Goal: Task Accomplishment & Management: Manage account settings

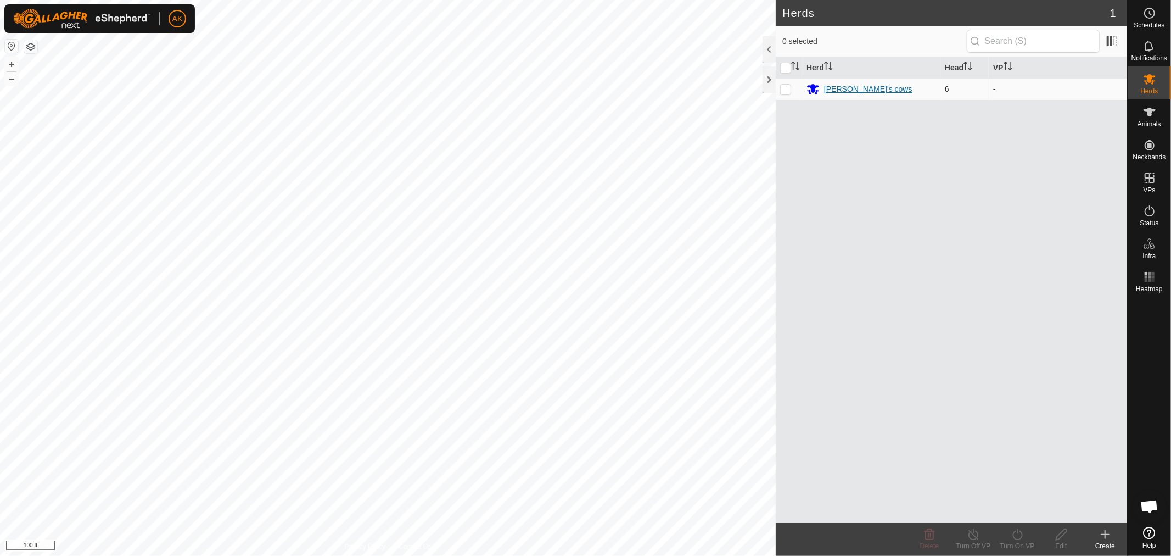
click at [852, 83] on div "[PERSON_NAME]'s cows" at bounding box center [868, 89] width 88 height 12
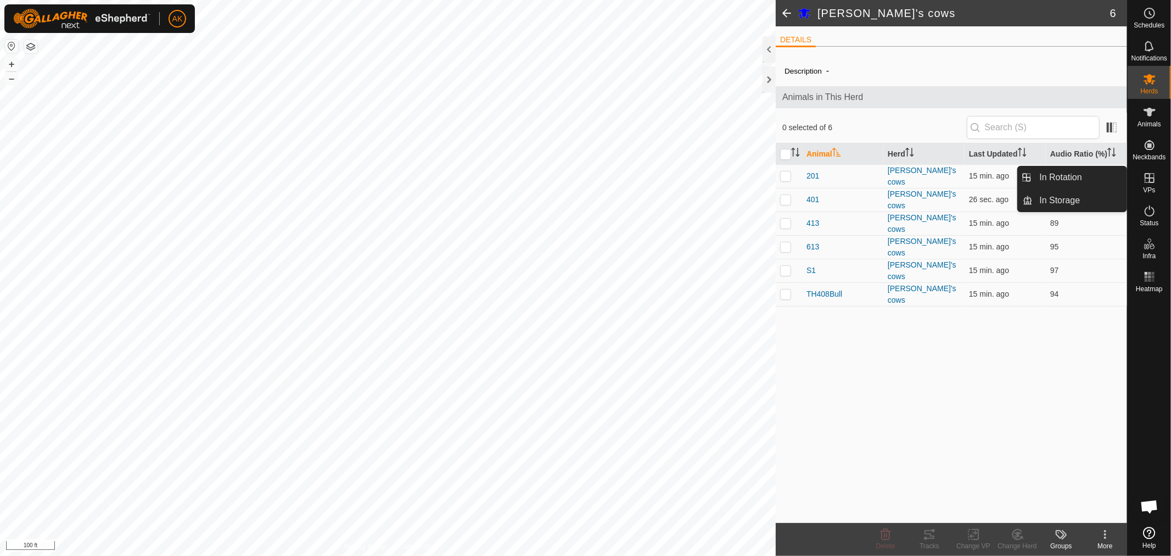
click at [1156, 177] on icon at bounding box center [1149, 177] width 13 height 13
click at [1078, 177] on link "In Rotation" at bounding box center [1080, 177] width 94 height 22
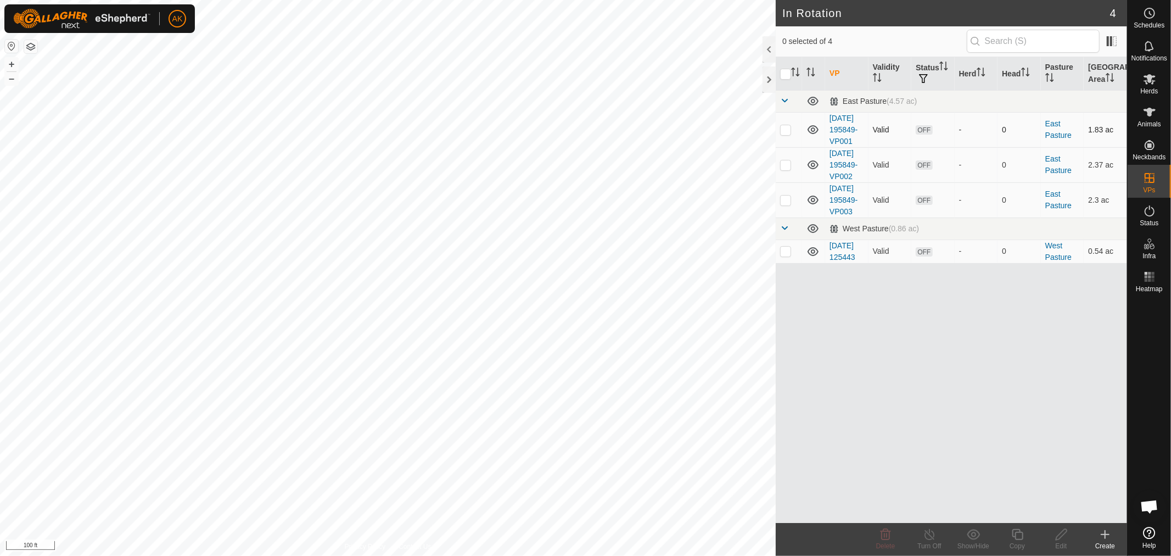
click at [785, 131] on p-checkbox at bounding box center [785, 129] width 11 height 9
checkbox input "true"
click at [785, 169] on p-checkbox at bounding box center [785, 164] width 11 height 9
checkbox input "true"
click at [788, 134] on p-checkbox at bounding box center [785, 129] width 11 height 9
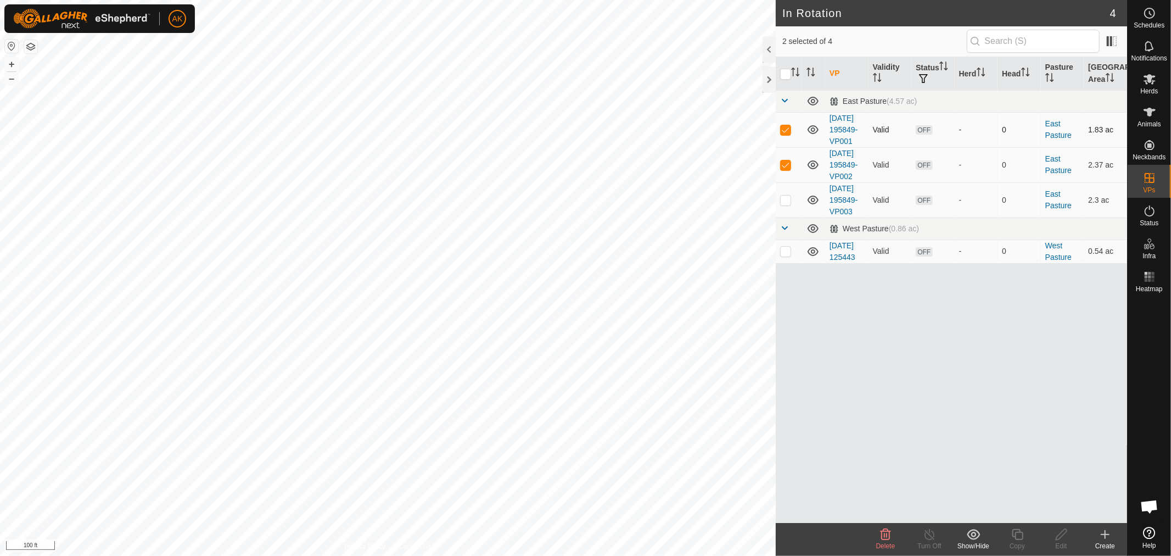
checkbox input "false"
click at [789, 204] on p-checkbox at bounding box center [785, 199] width 11 height 9
checkbox input "true"
click at [786, 182] on td at bounding box center [789, 164] width 26 height 35
checkbox input "false"
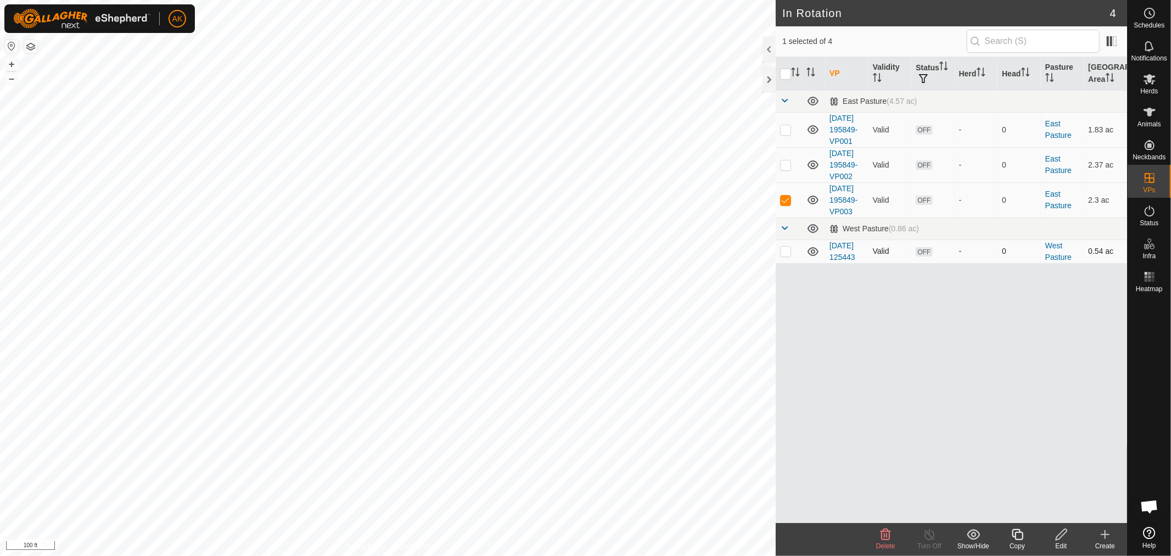
click at [788, 255] on p-checkbox at bounding box center [785, 251] width 11 height 9
checkbox input "true"
click at [786, 204] on p-checkbox at bounding box center [785, 199] width 11 height 9
click at [978, 405] on div "VP Validity Status Herd Head Pasture [GEOGRAPHIC_DATA] Area East Pasture (4.57 …" at bounding box center [951, 290] width 351 height 466
click at [1064, 263] on td "West Pasture" at bounding box center [1062, 251] width 43 height 24
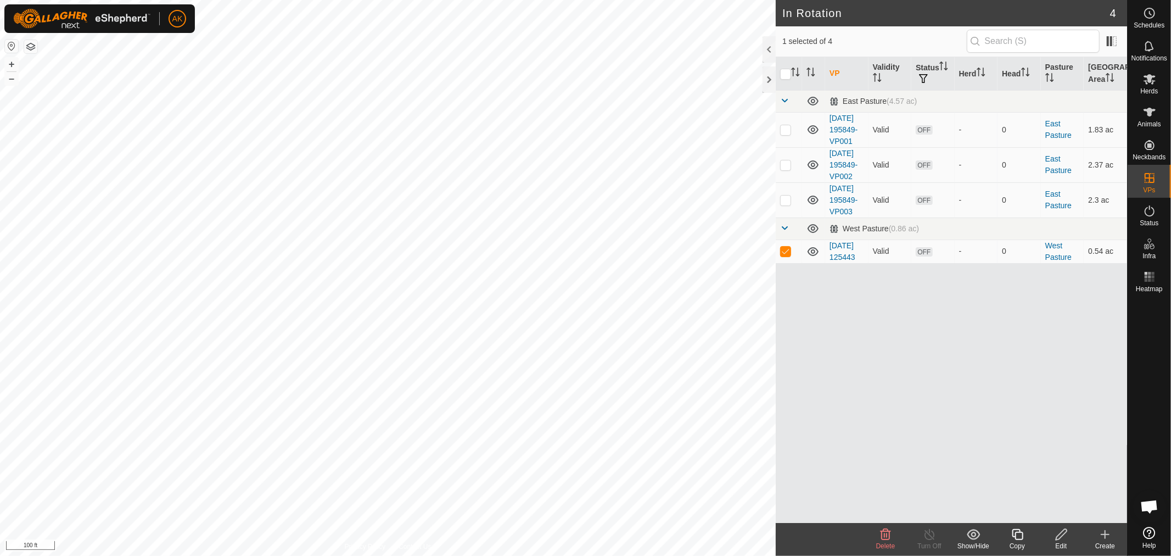
click at [977, 533] on icon at bounding box center [974, 534] width 14 height 13
click at [991, 458] on link "Show" at bounding box center [1006, 462] width 109 height 22
click at [783, 204] on p-checkbox at bounding box center [785, 199] width 11 height 9
checkbox input "true"
click at [787, 255] on p-checkbox at bounding box center [785, 251] width 11 height 9
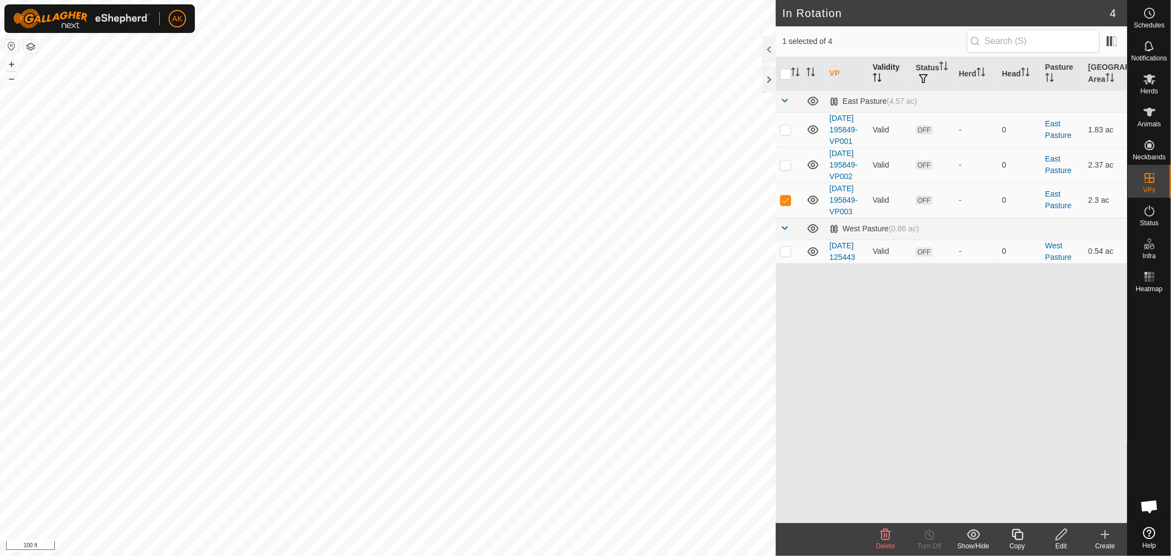
click at [909, 58] on th "Validity" at bounding box center [890, 73] width 43 height 33
click at [794, 263] on td at bounding box center [789, 251] width 26 height 24
checkbox input "true"
click at [788, 217] on td at bounding box center [789, 199] width 26 height 35
checkbox input "false"
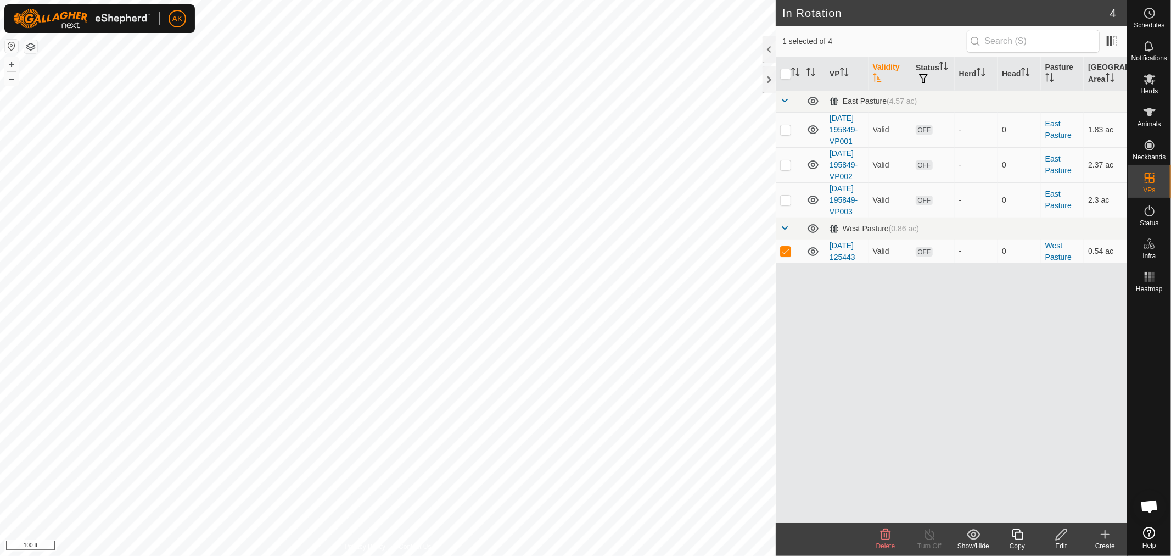
click at [1017, 535] on icon at bounding box center [1018, 534] width 14 height 13
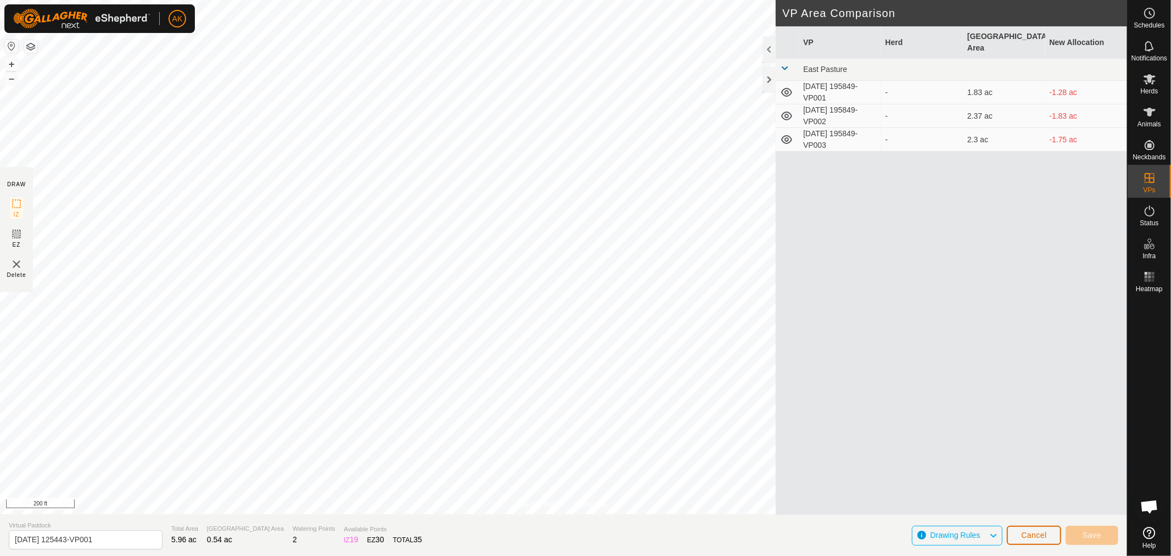
click at [1036, 533] on span "Cancel" at bounding box center [1034, 534] width 26 height 9
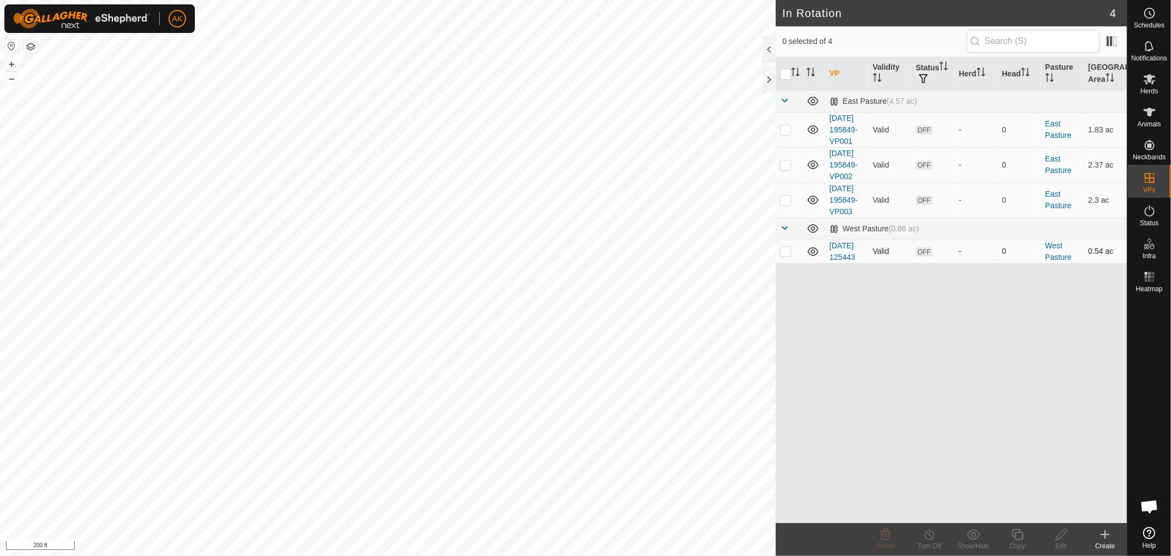
click at [790, 255] on p-checkbox at bounding box center [785, 251] width 11 height 9
checkbox input "true"
click at [978, 537] on icon at bounding box center [974, 534] width 14 height 13
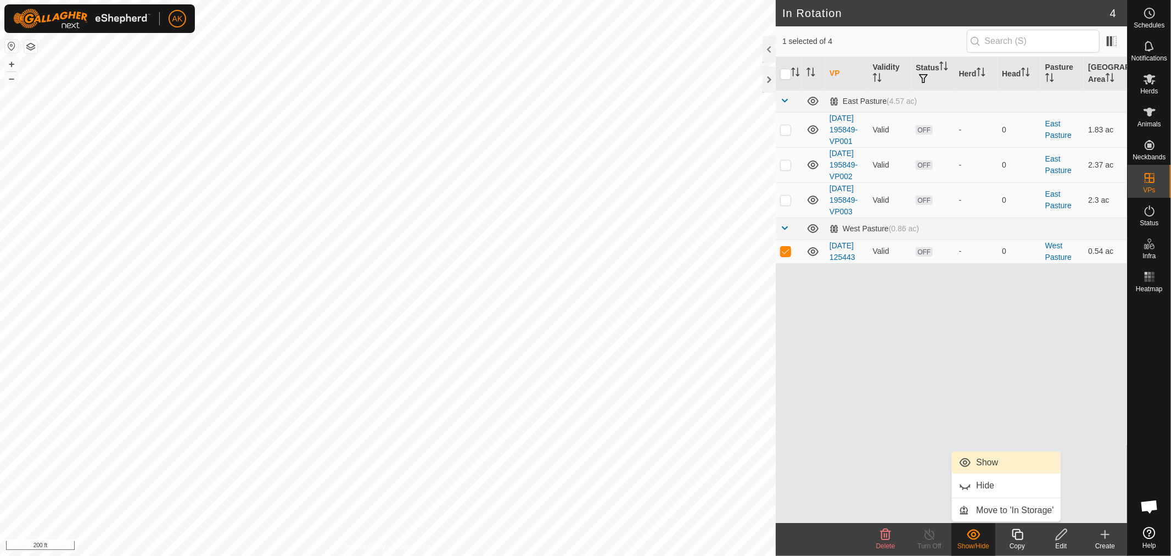
click at [1000, 459] on link "Show" at bounding box center [1006, 462] width 109 height 22
click at [852, 451] on div "VP Validity Status Herd Head Pasture [GEOGRAPHIC_DATA] Area East Pasture (4.57 …" at bounding box center [951, 290] width 351 height 466
click at [1015, 533] on icon at bounding box center [1018, 534] width 14 height 13
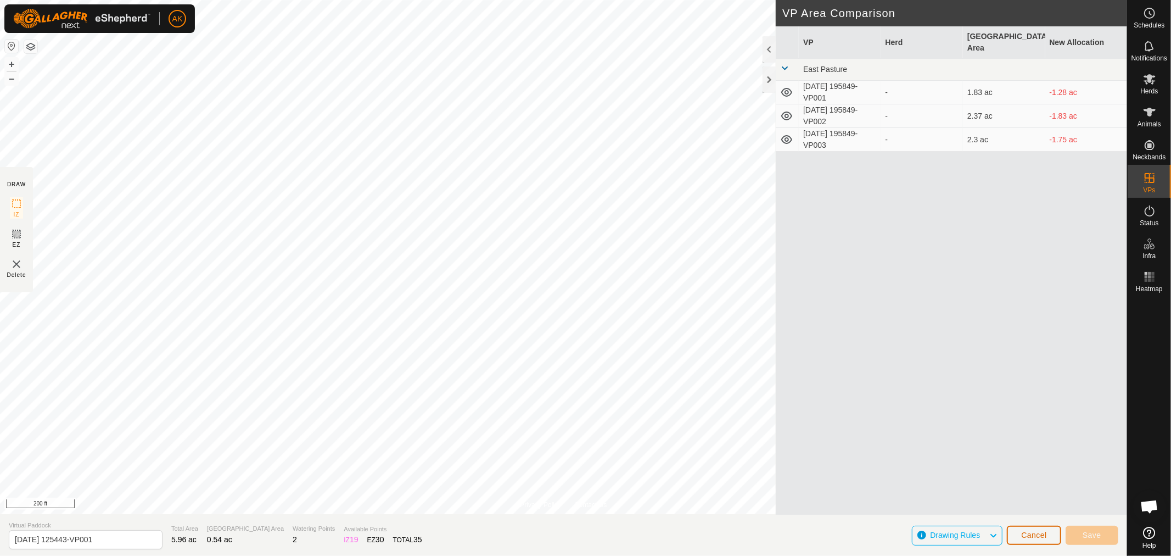
click at [1041, 538] on span "Cancel" at bounding box center [1034, 534] width 26 height 9
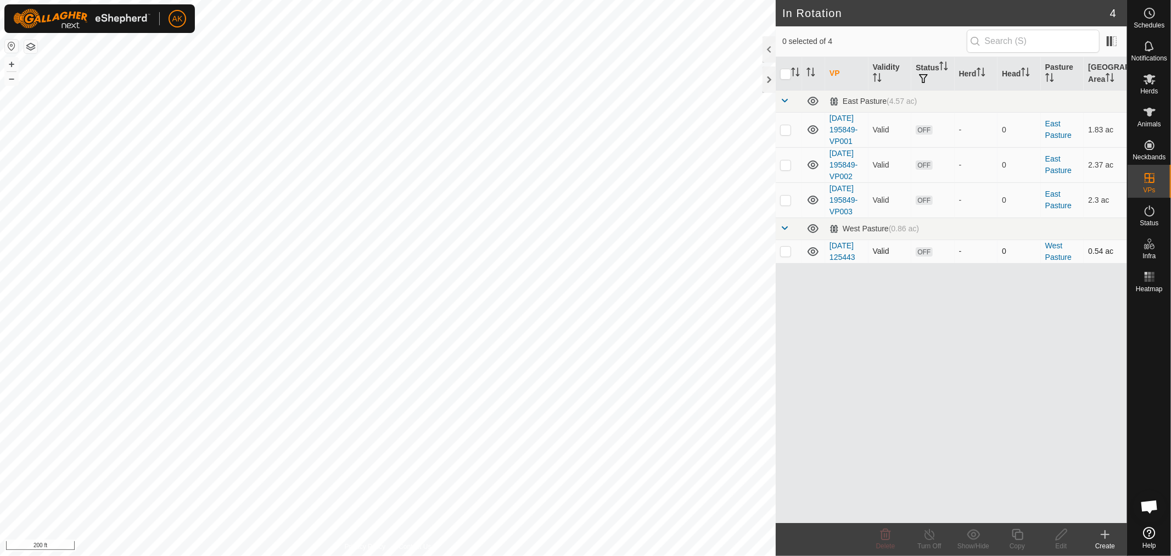
click at [787, 255] on p-checkbox at bounding box center [785, 251] width 11 height 9
checkbox input "true"
click at [1020, 534] on icon at bounding box center [1018, 534] width 14 height 13
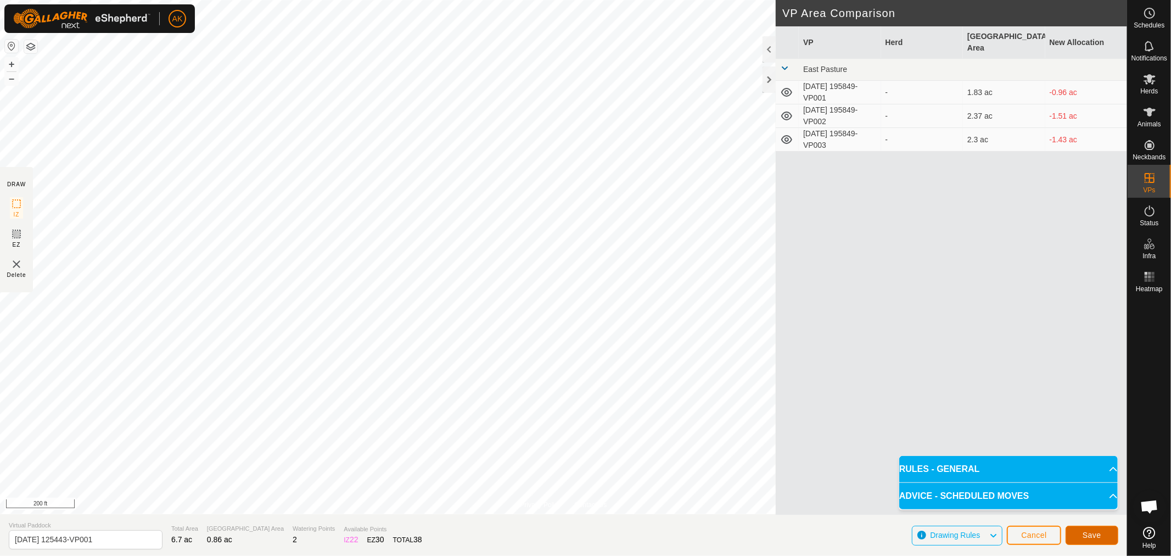
click at [1093, 529] on button "Save" at bounding box center [1092, 534] width 53 height 19
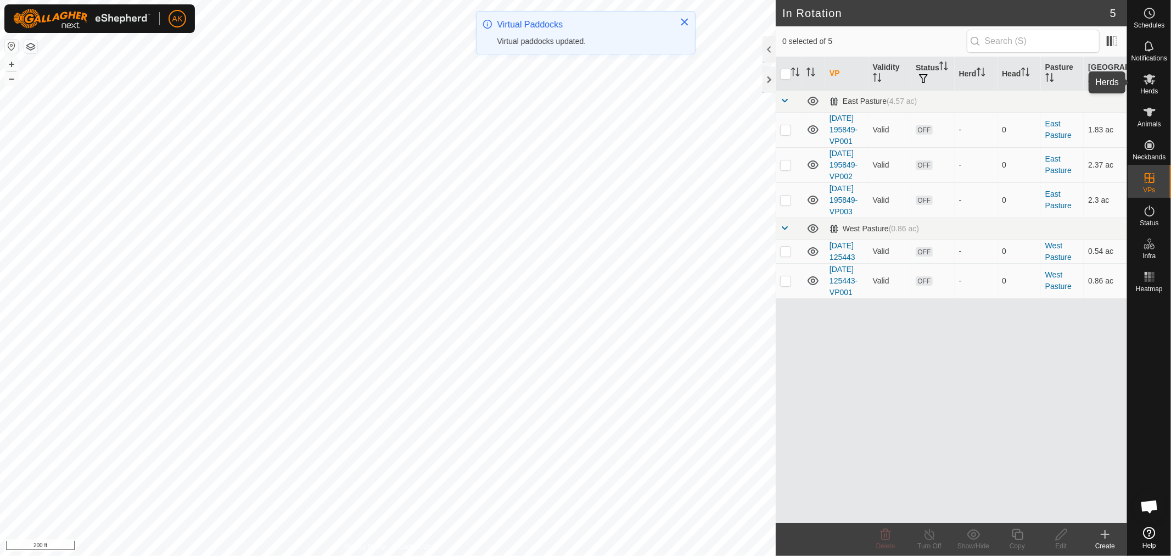
click at [1139, 90] on div "Herds" at bounding box center [1149, 82] width 43 height 33
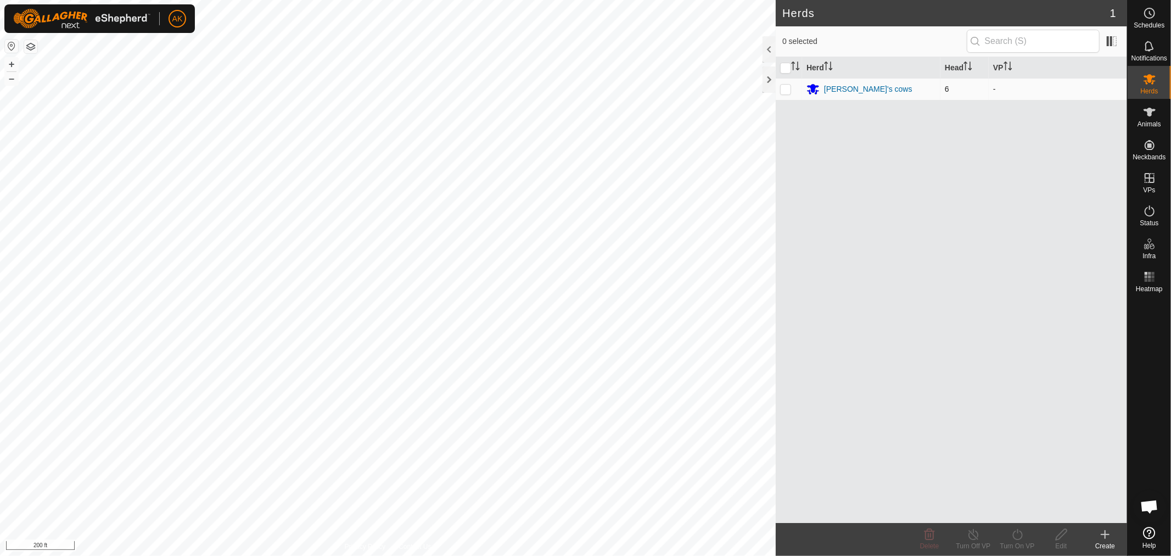
click at [841, 82] on td "[PERSON_NAME]'s cows" at bounding box center [871, 89] width 138 height 22
click at [842, 88] on div "[PERSON_NAME]'s cows" at bounding box center [868, 89] width 88 height 12
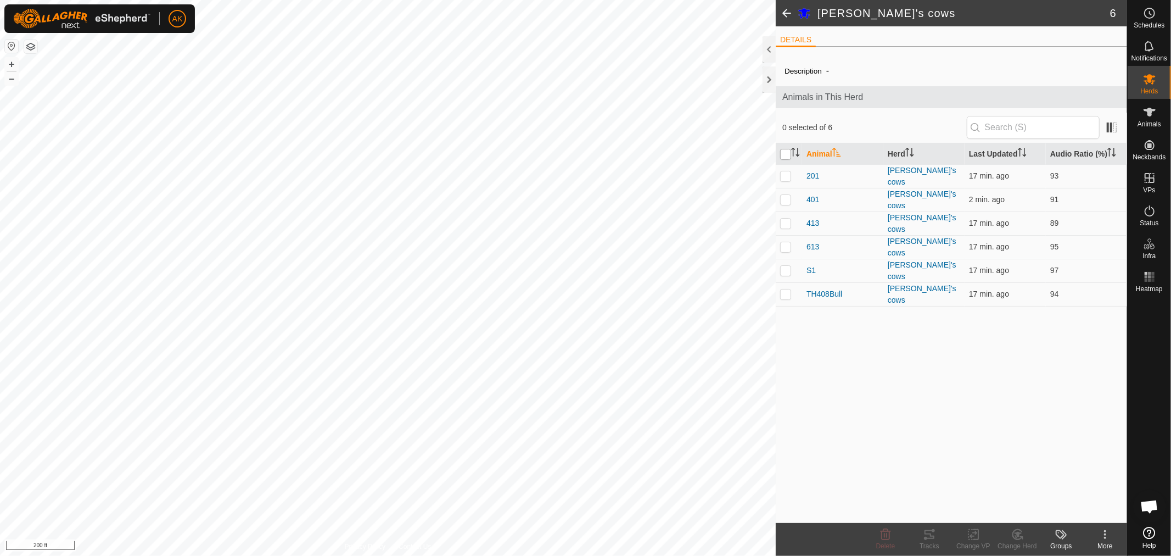
click at [788, 151] on input "checkbox" at bounding box center [785, 154] width 11 height 11
checkbox input "true"
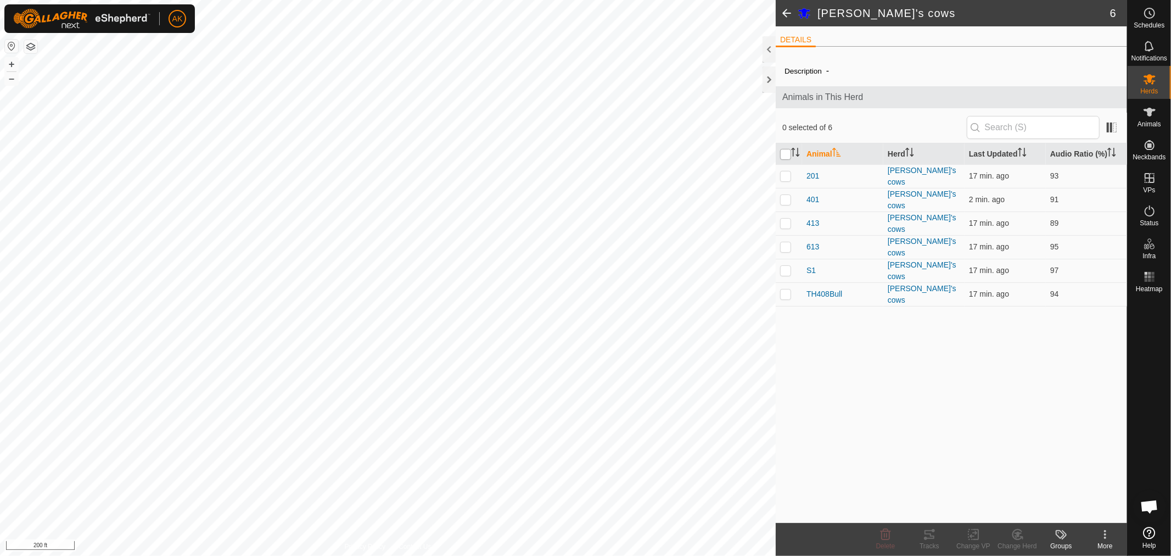
checkbox input "true"
click at [972, 535] on icon at bounding box center [974, 534] width 8 height 7
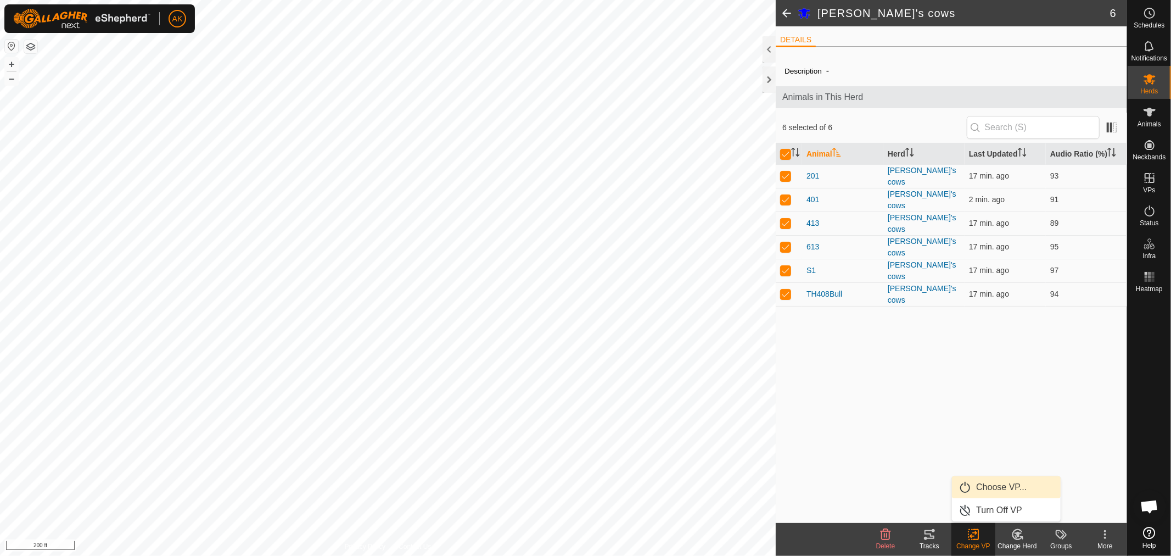
click at [997, 483] on link "Choose VP..." at bounding box center [1006, 487] width 109 height 22
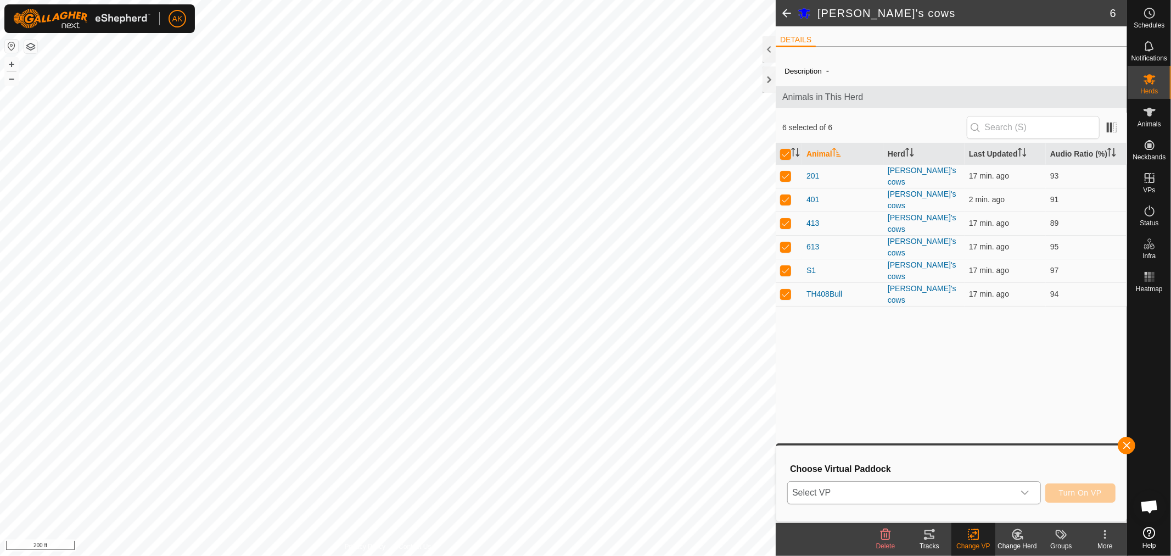
click at [1022, 489] on icon "dropdown trigger" at bounding box center [1025, 492] width 9 height 9
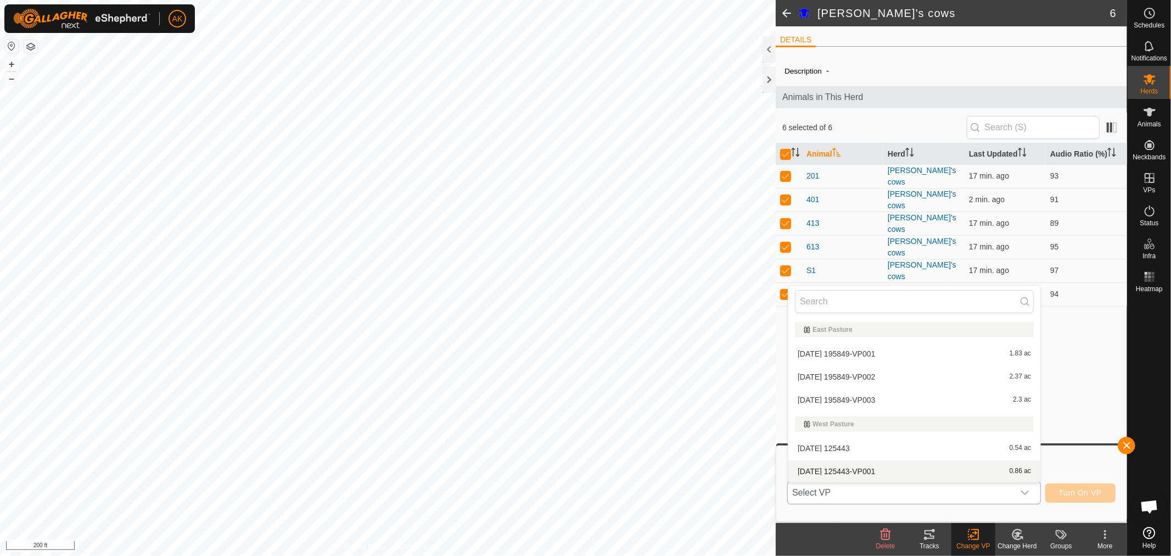
click at [900, 471] on li "[DATE] 125443-VP001 0.86 ac" at bounding box center [914, 471] width 252 height 22
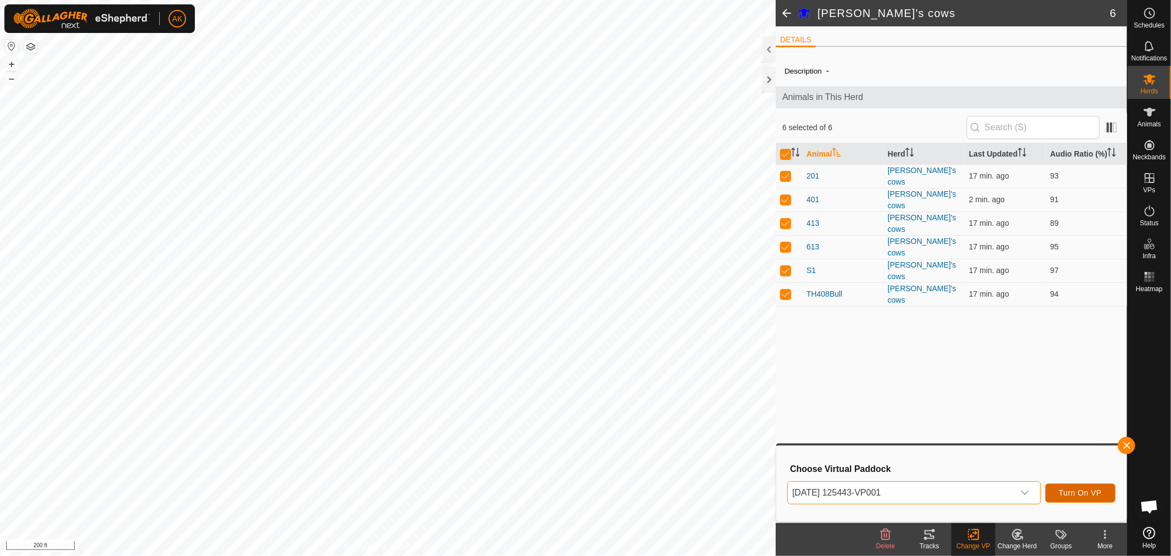
click at [1093, 489] on span "Turn On VP" at bounding box center [1080, 492] width 43 height 9
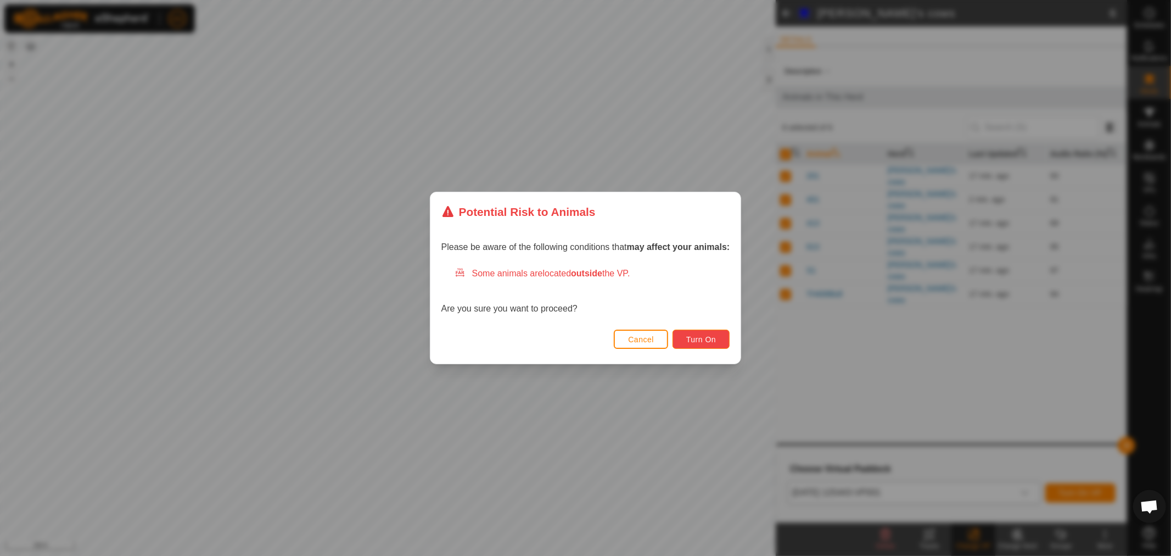
click at [710, 346] on button "Turn On" at bounding box center [701, 338] width 57 height 19
